Goal: Obtain resource: Download file/media

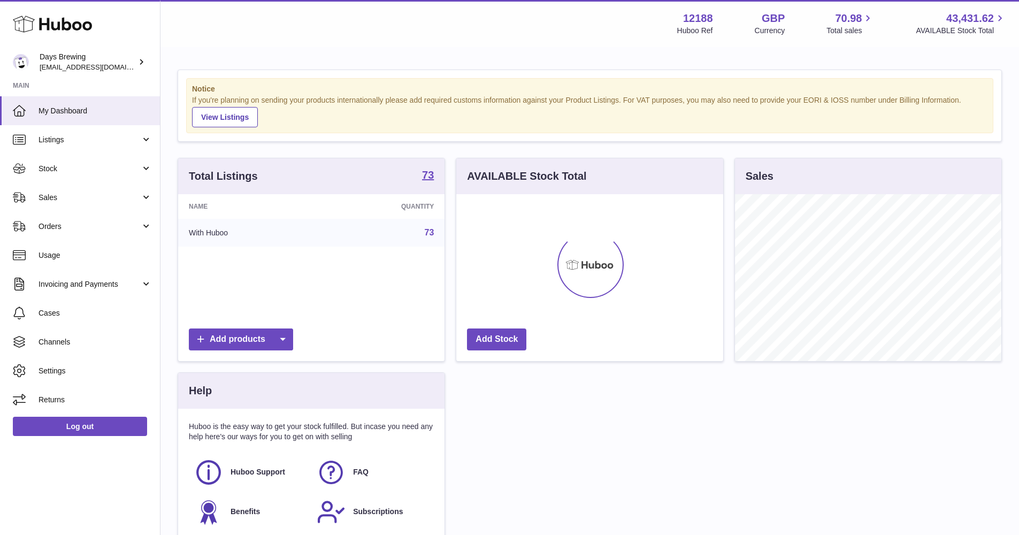
scroll to position [167, 267]
click at [76, 169] on span "Stock" at bounding box center [90, 169] width 102 height 10
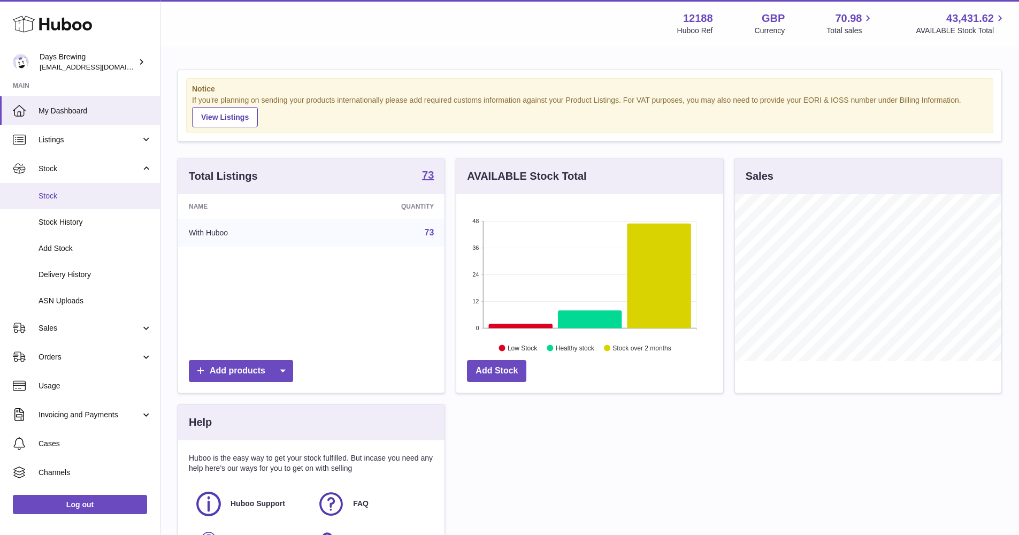
click at [73, 196] on span "Stock" at bounding box center [95, 196] width 113 height 10
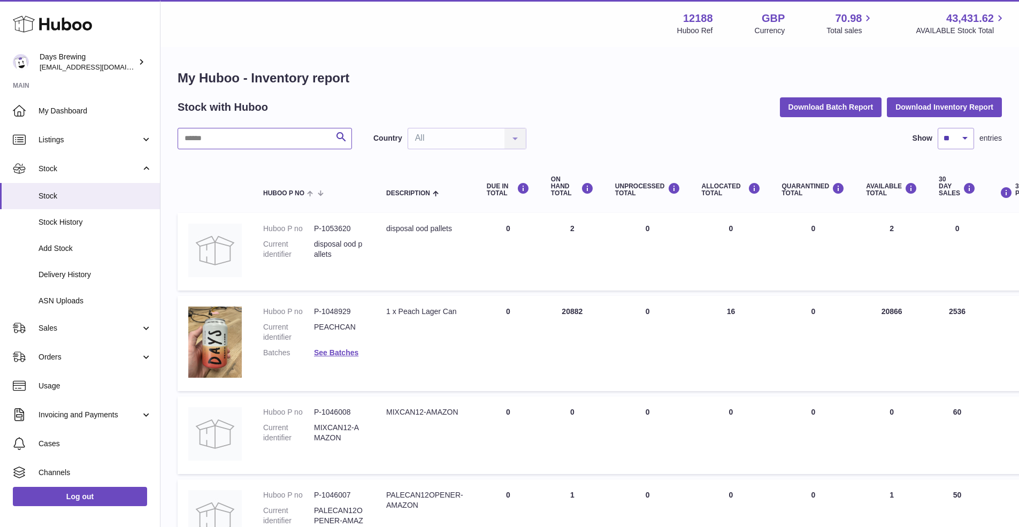
click at [284, 145] on input "text" at bounding box center [265, 138] width 174 height 21
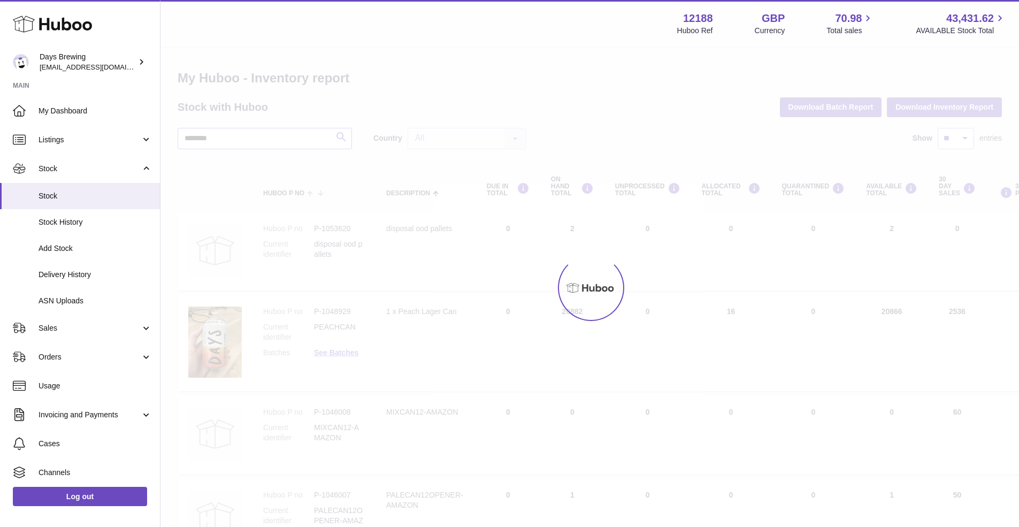
type input "*********"
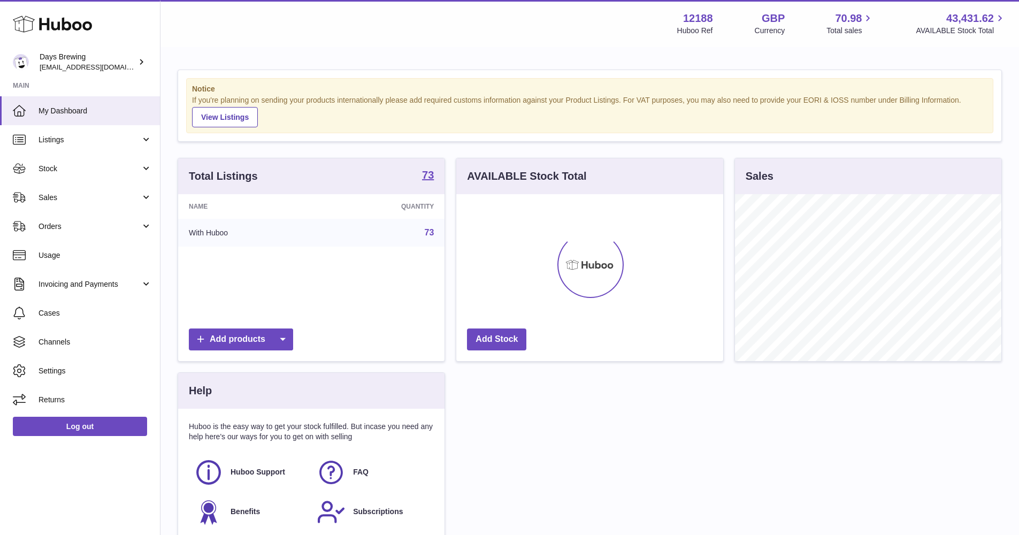
scroll to position [167, 267]
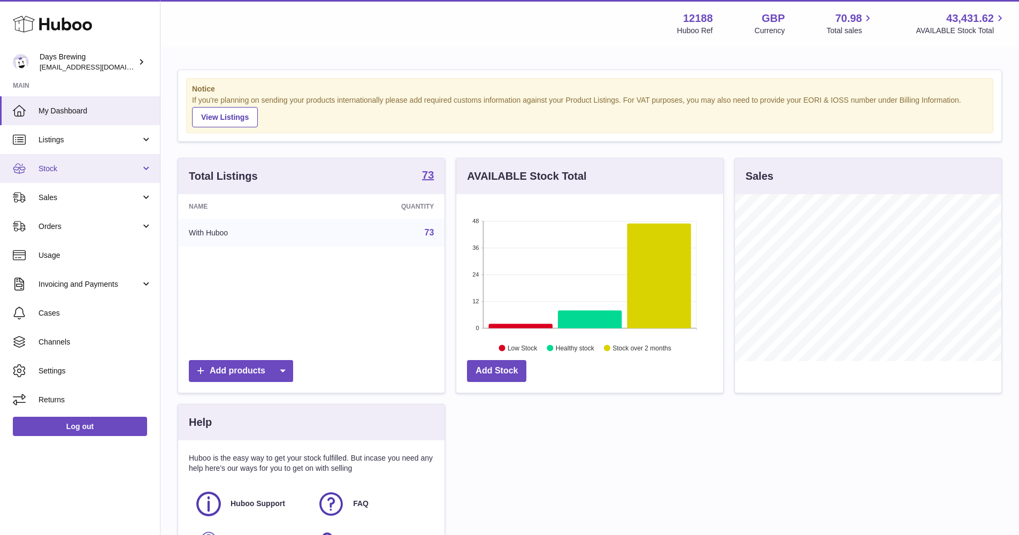
click at [87, 170] on span "Stock" at bounding box center [90, 169] width 102 height 10
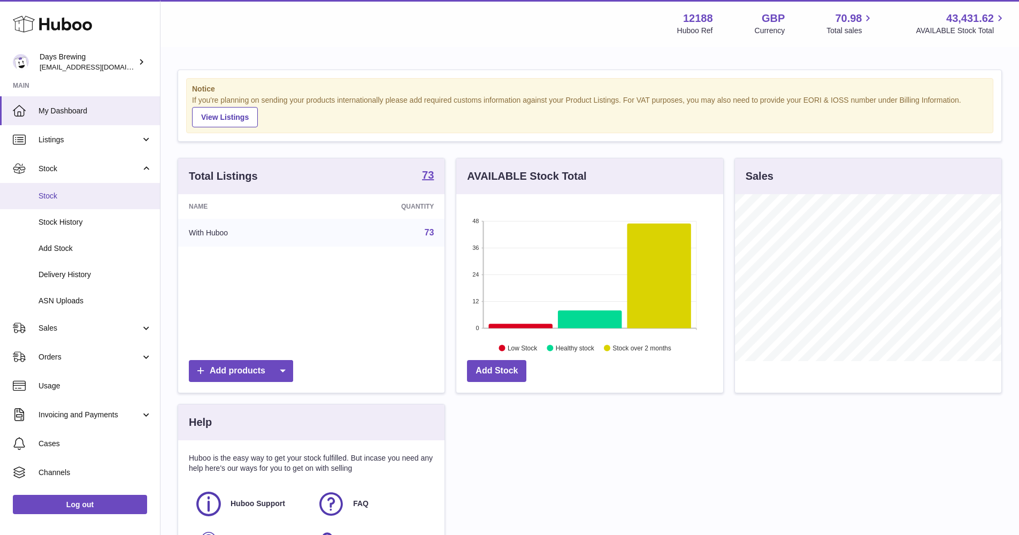
click at [100, 191] on span "Stock" at bounding box center [95, 196] width 113 height 10
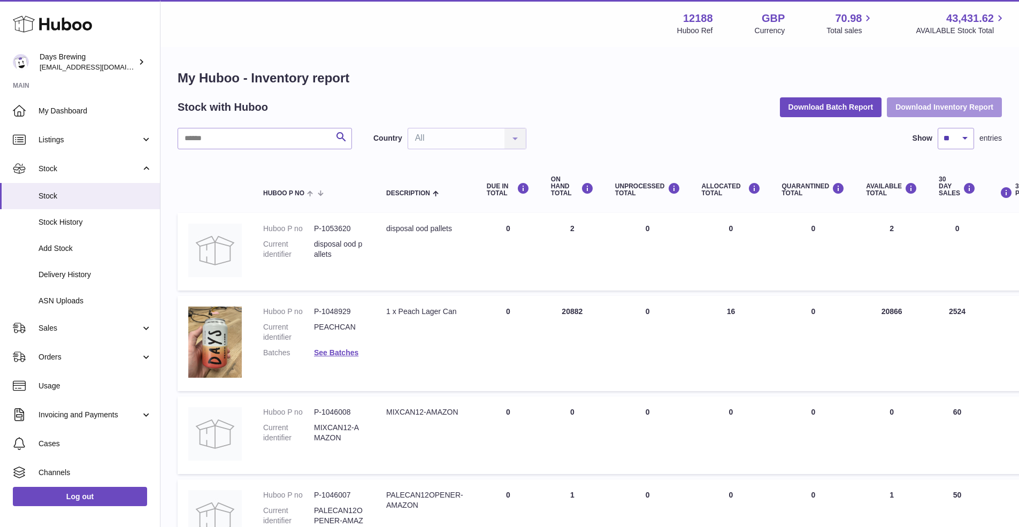
click at [918, 99] on button "Download Inventory Report" at bounding box center [944, 106] width 115 height 19
click at [539, 44] on div "Menu Huboo 12188 Huboo Ref GBP Currency 70.98 Total sales 43,431.62 AVAILABLE S…" at bounding box center [589, 23] width 859 height 47
